Goal: Task Accomplishment & Management: Manage account settings

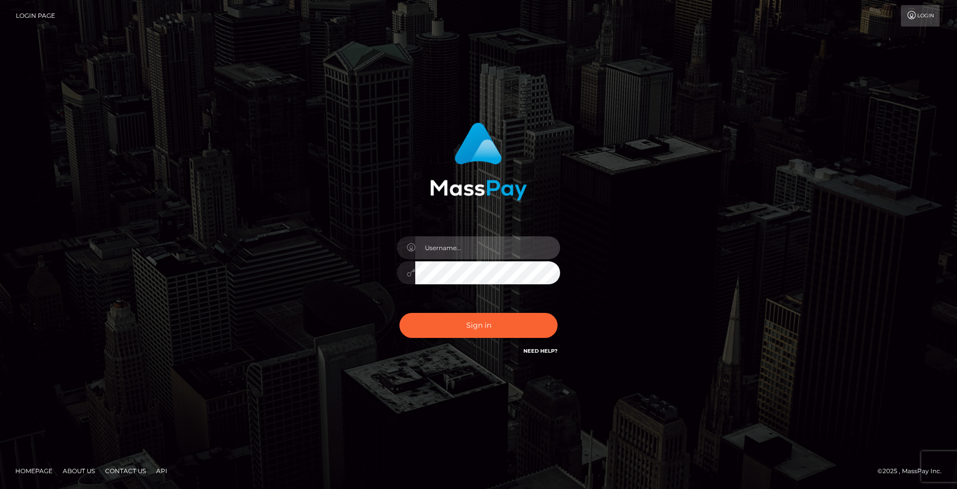
click at [454, 255] on input "text" at bounding box center [487, 247] width 145 height 23
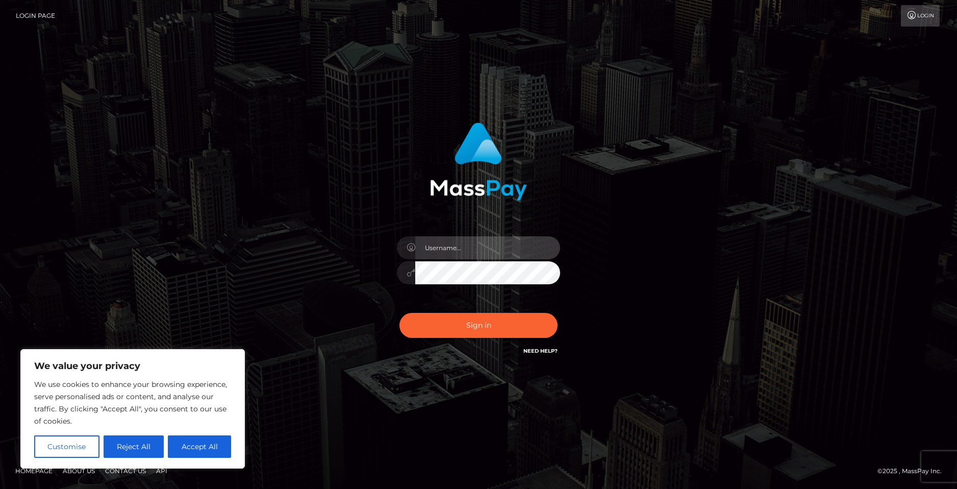
paste input "[EMAIL_ADDRESS][DOMAIN_NAME]"
type input "[EMAIL_ADDRESS][DOMAIN_NAME]"
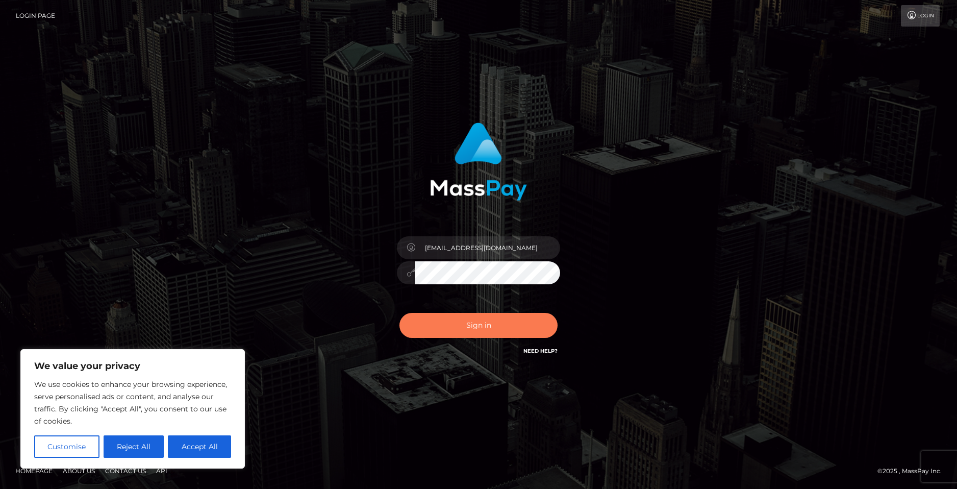
click at [475, 328] on button "Sign in" at bounding box center [479, 325] width 158 height 25
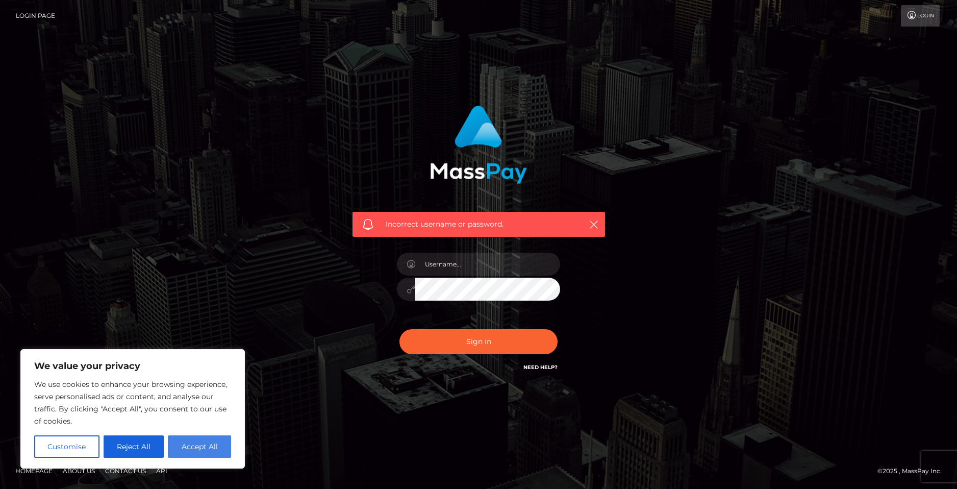
click at [223, 445] on button "Accept All" at bounding box center [199, 446] width 63 height 22
checkbox input "true"
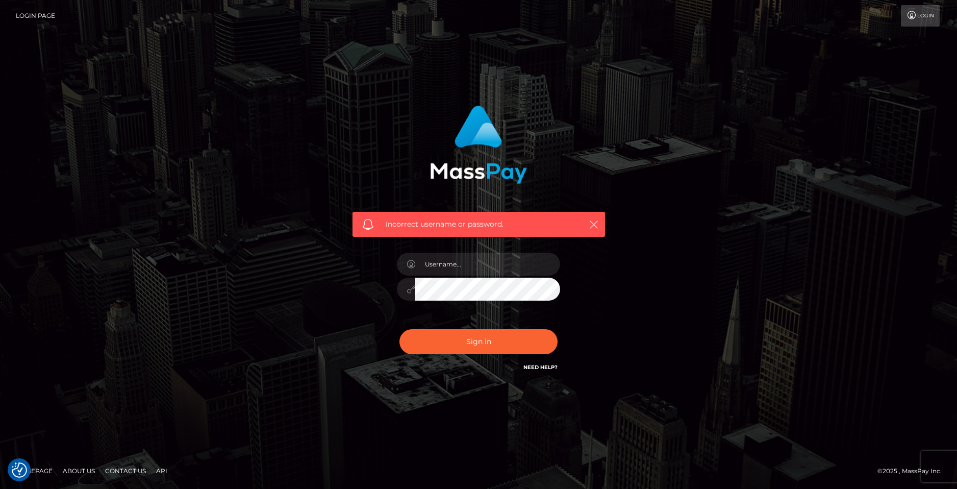
click at [537, 363] on h6 "Need Help?" at bounding box center [541, 366] width 34 height 9
click at [538, 363] on h6 "Need Help?" at bounding box center [541, 366] width 34 height 9
click at [538, 366] on link "Need Help?" at bounding box center [541, 367] width 34 height 7
click at [550, 370] on link "Need Help?" at bounding box center [541, 367] width 34 height 7
